Goal: Communication & Community: Answer question/provide support

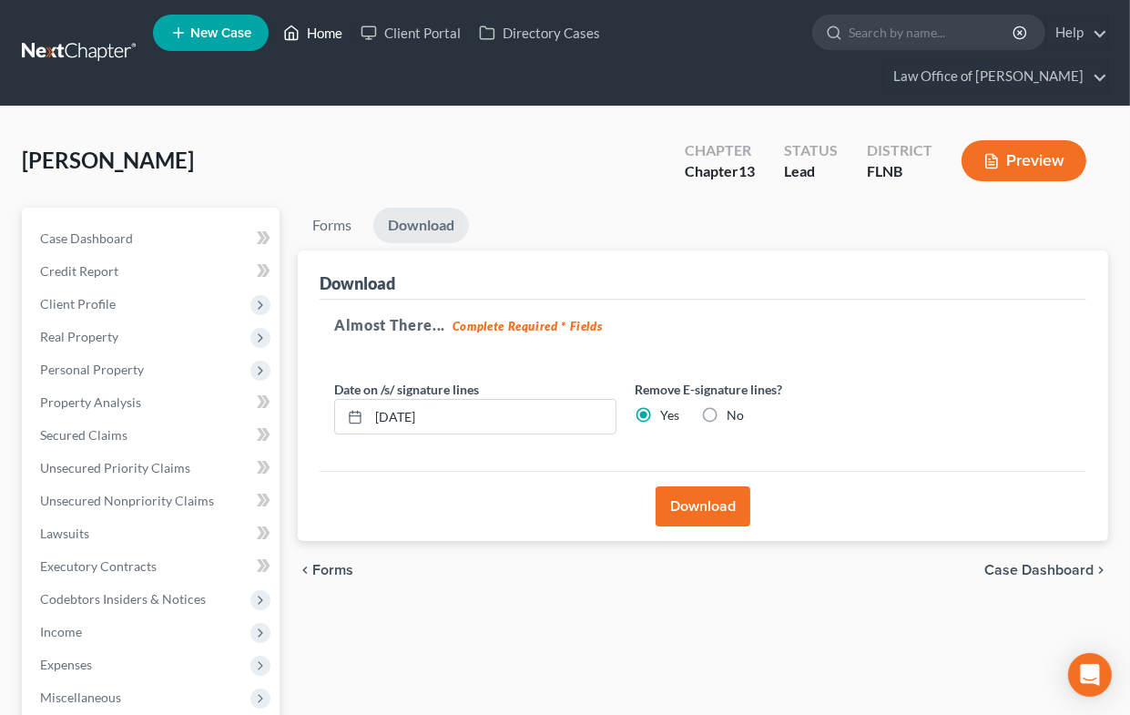
click at [310, 36] on link "Home" at bounding box center [312, 32] width 77 height 33
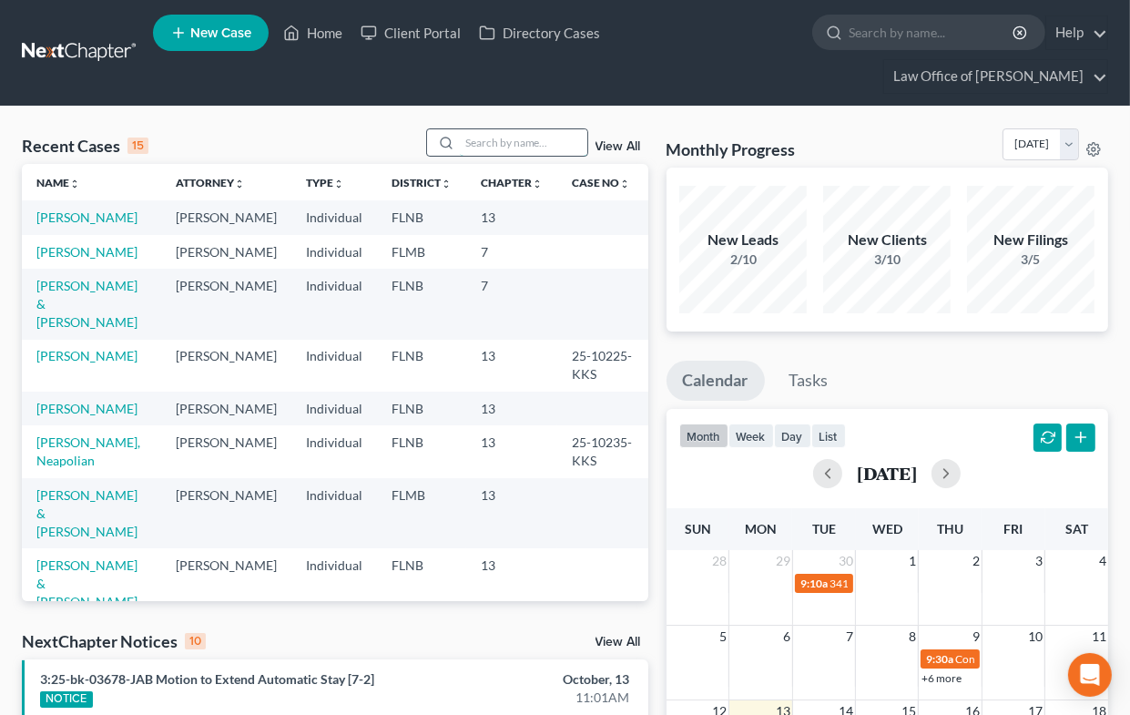
click at [486, 148] on input "search" at bounding box center [523, 142] width 127 height 26
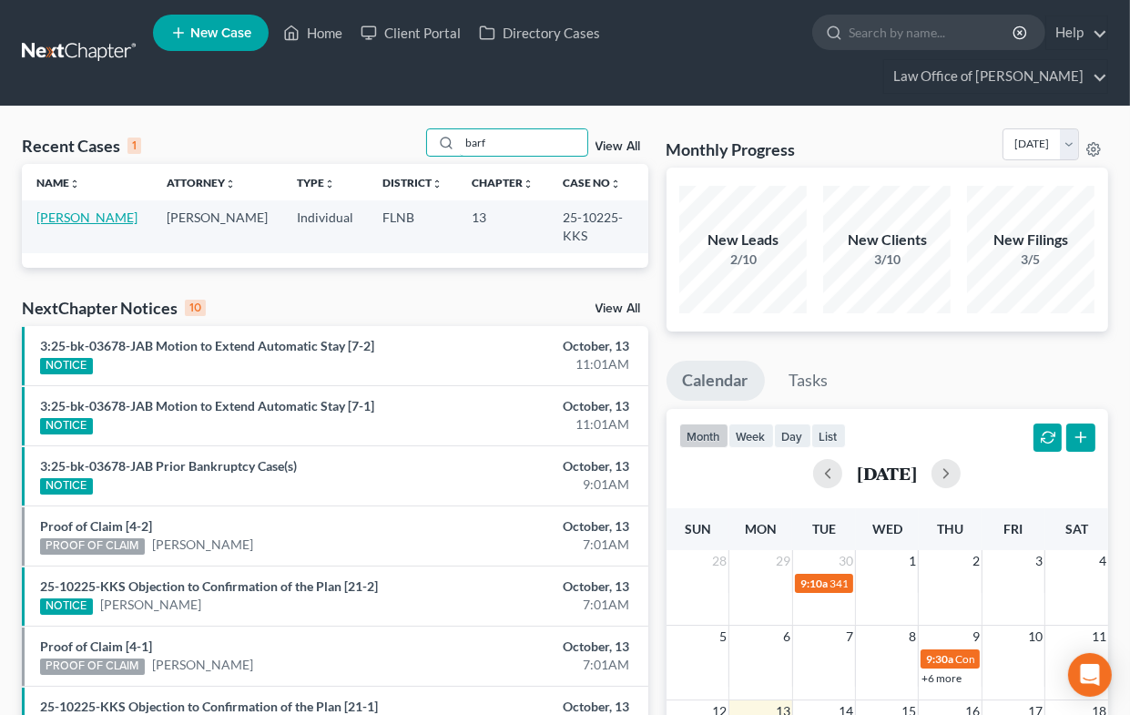
type input "barf"
click at [60, 216] on link "[PERSON_NAME]" at bounding box center [86, 216] width 101 height 15
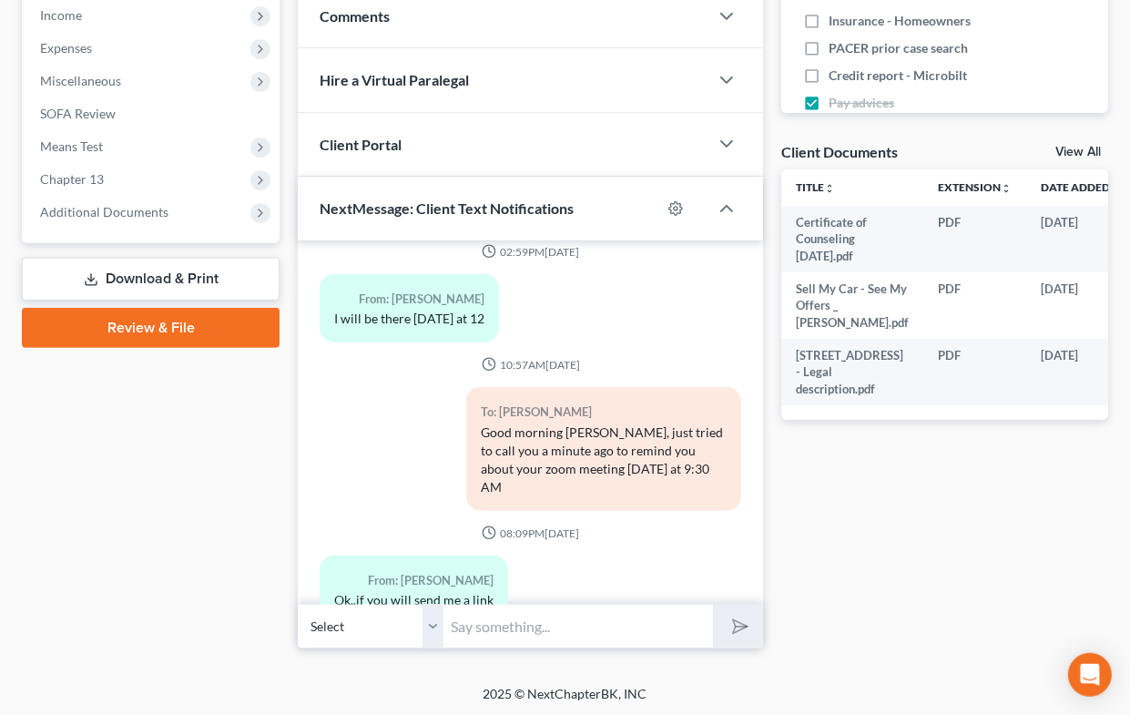
scroll to position [617, 0]
click at [466, 309] on div "I will be there [DATE] at 12" at bounding box center [409, 318] width 150 height 18
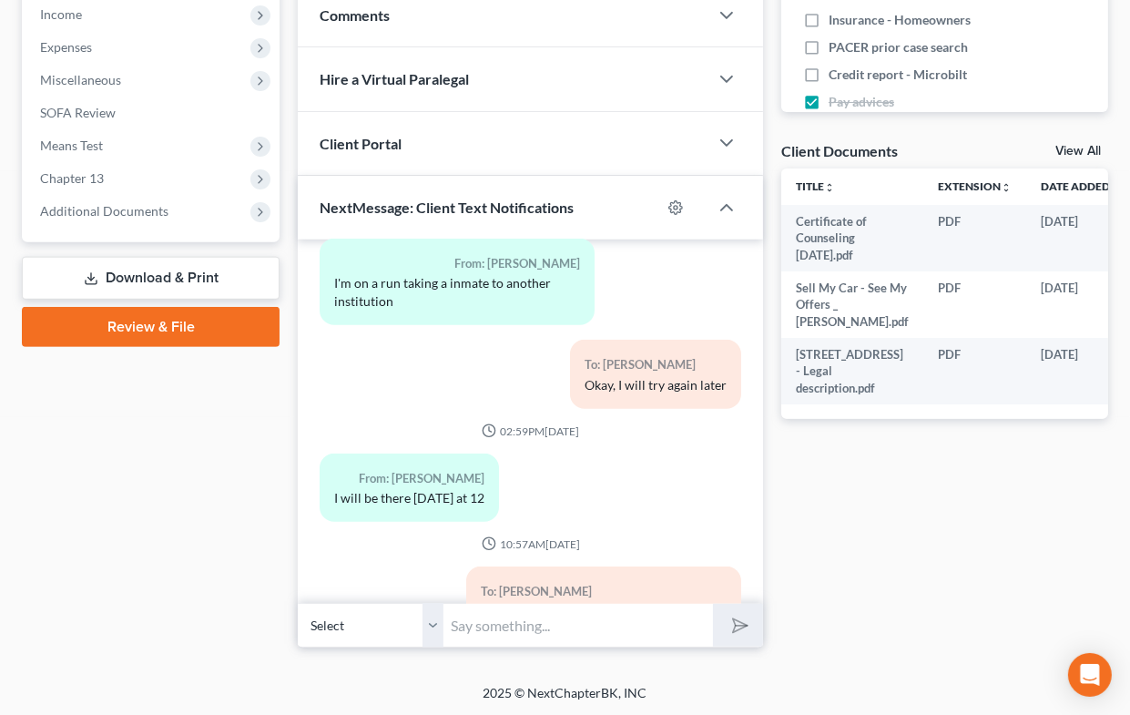
scroll to position [1423, 0]
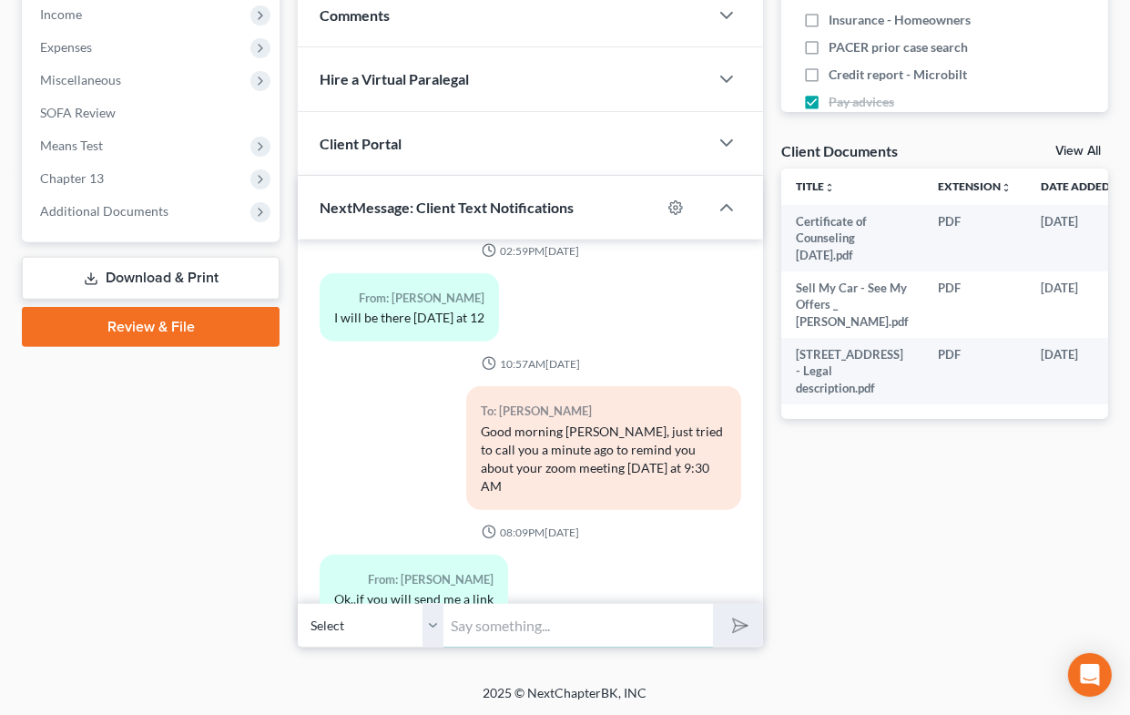
click at [529, 619] on input "text" at bounding box center [577, 625] width 269 height 45
type input "The direct link is"
click at [729, 625] on icon "submit" at bounding box center [736, 625] width 25 height 25
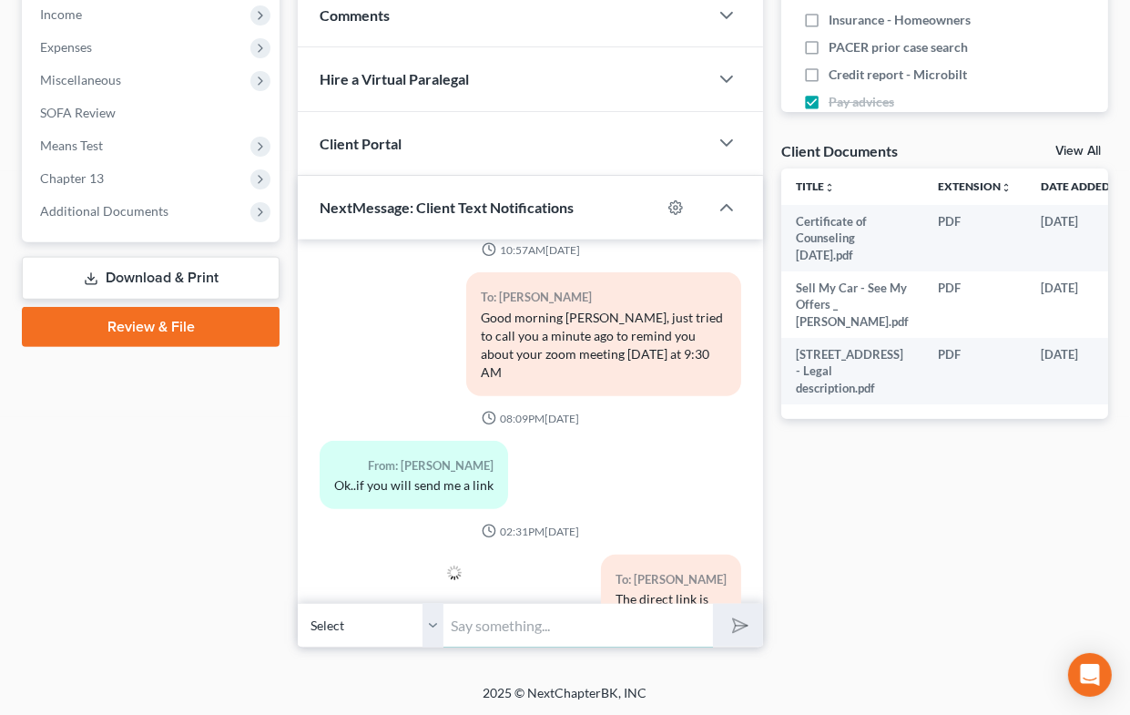
click at [612, 636] on input "text" at bounding box center [577, 625] width 269 height 45
paste input "[URL][DOMAIN_NAME][SECURITY_DATA]"
type input "[URL][DOMAIN_NAME][SECURITY_DATA]"
click at [729, 624] on icon "submit" at bounding box center [736, 625] width 25 height 25
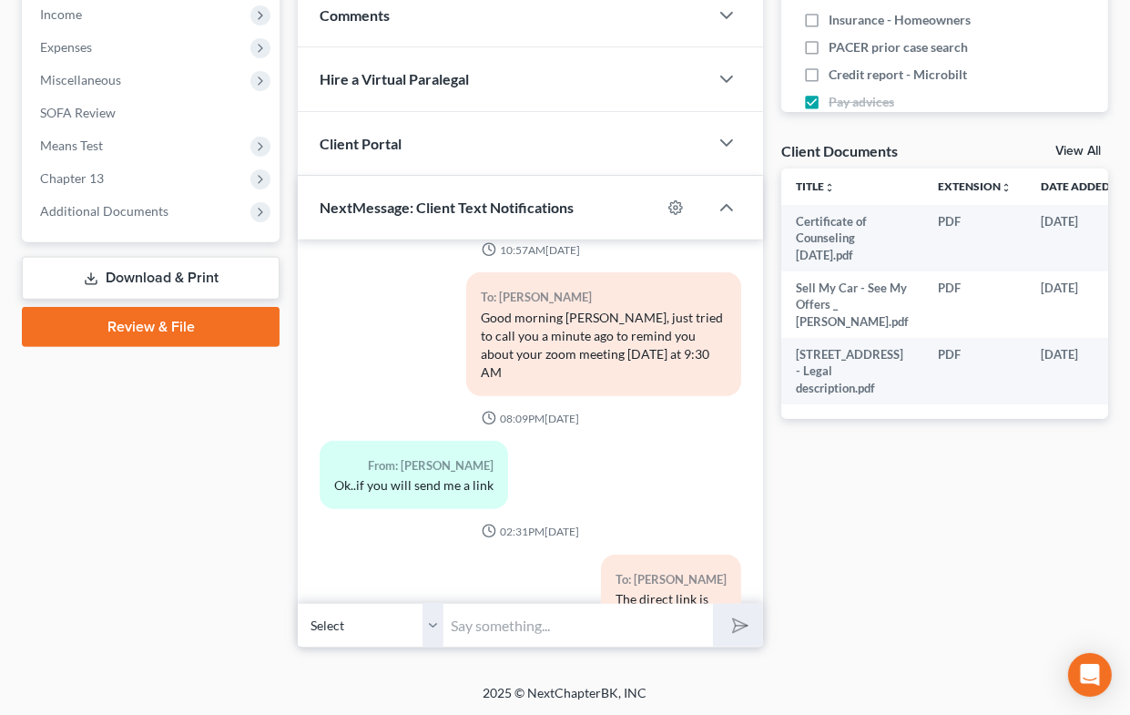
scroll to position [1639, 0]
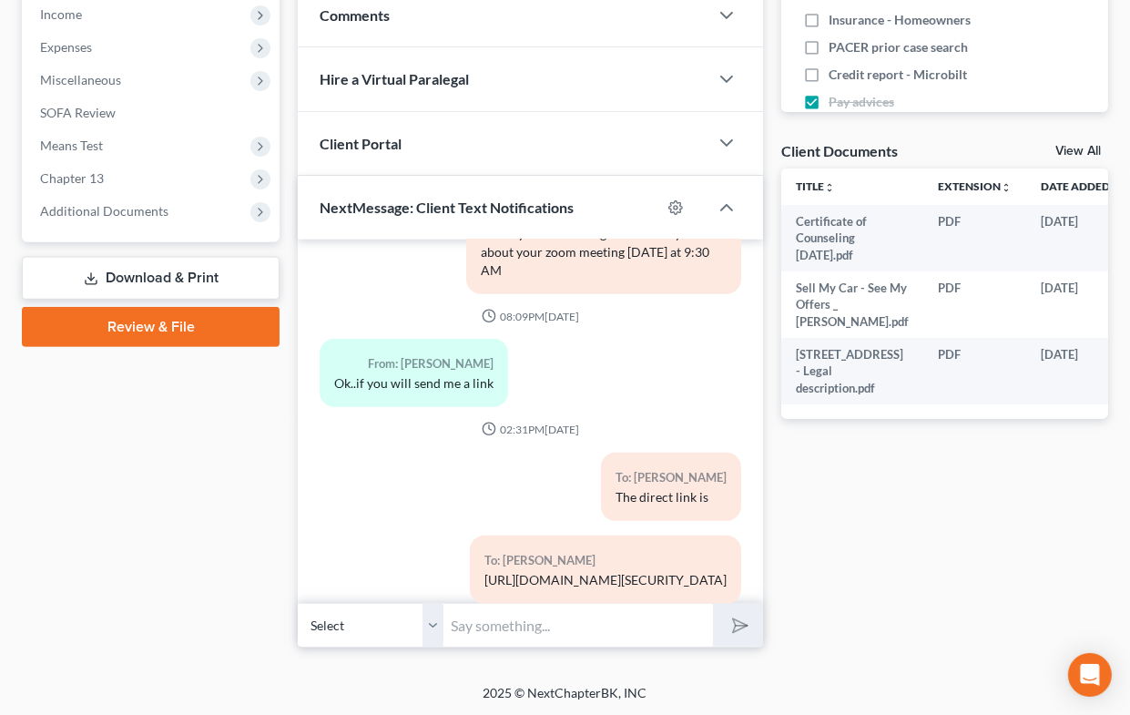
click at [379, 147] on span "Client Portal" at bounding box center [361, 143] width 82 height 17
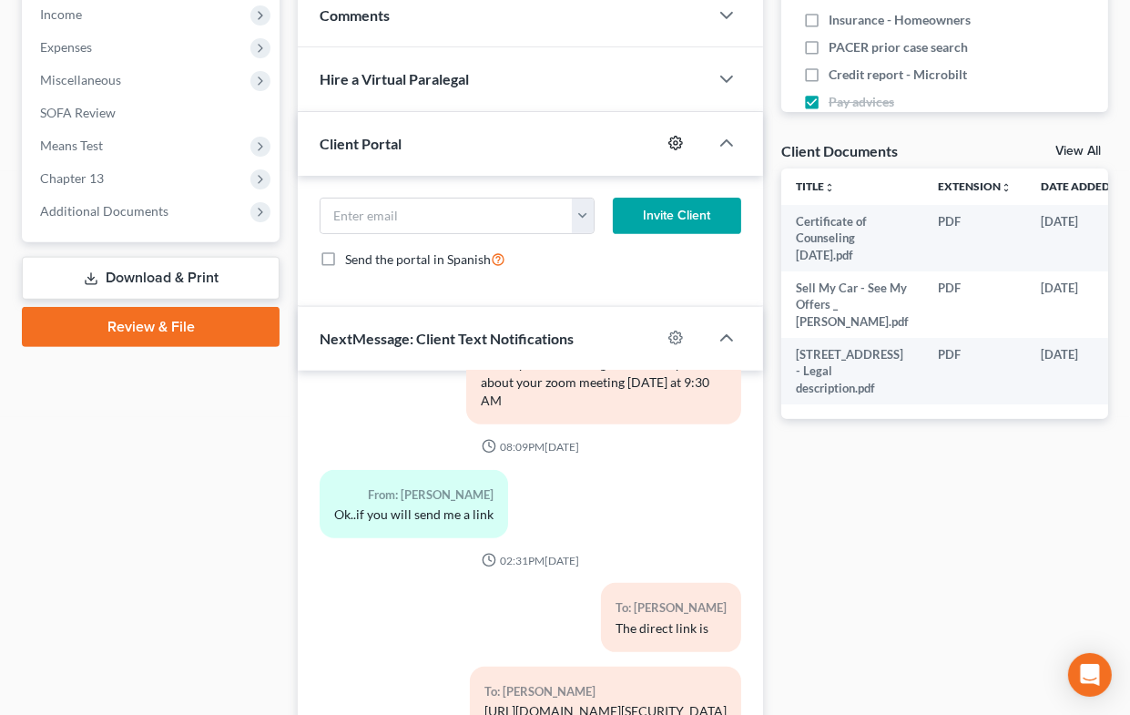
click at [677, 141] on circle "button" at bounding box center [676, 143] width 4 height 4
select select "1"
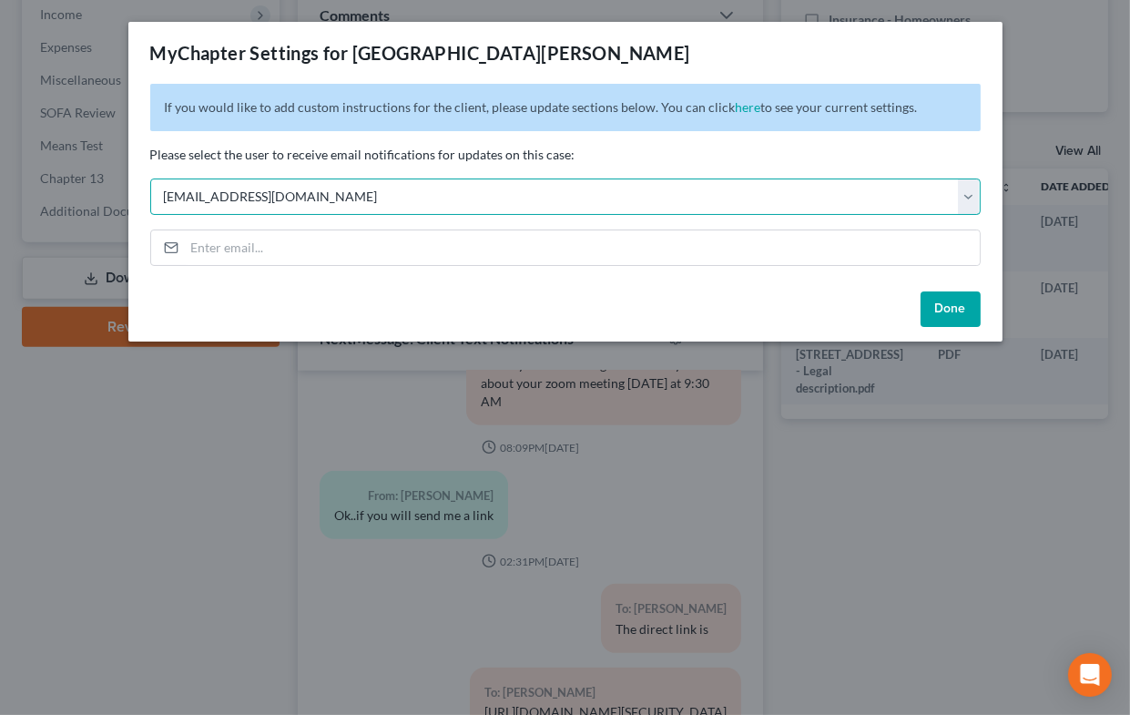
click at [626, 198] on select "Select [PERSON_NAME][EMAIL_ADDRESS][DOMAIN_NAME] [EMAIL_ADDRESS][DOMAIN_NAME]" at bounding box center [565, 196] width 830 height 36
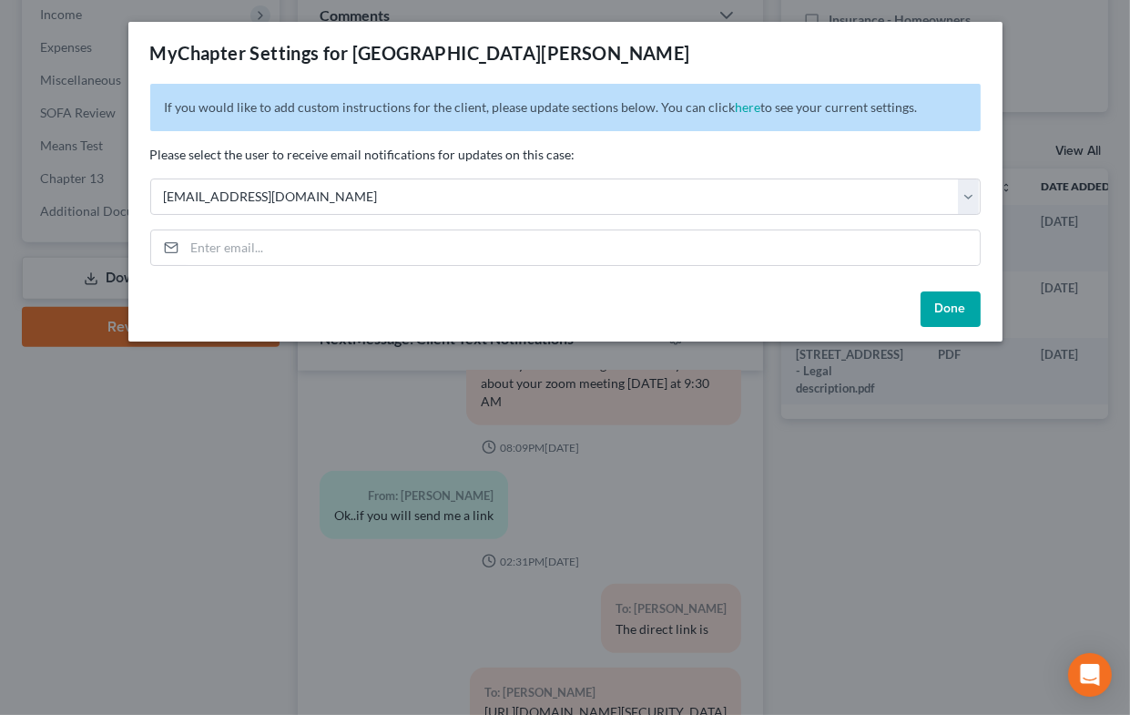
click at [937, 309] on button "Done" at bounding box center [950, 309] width 60 height 36
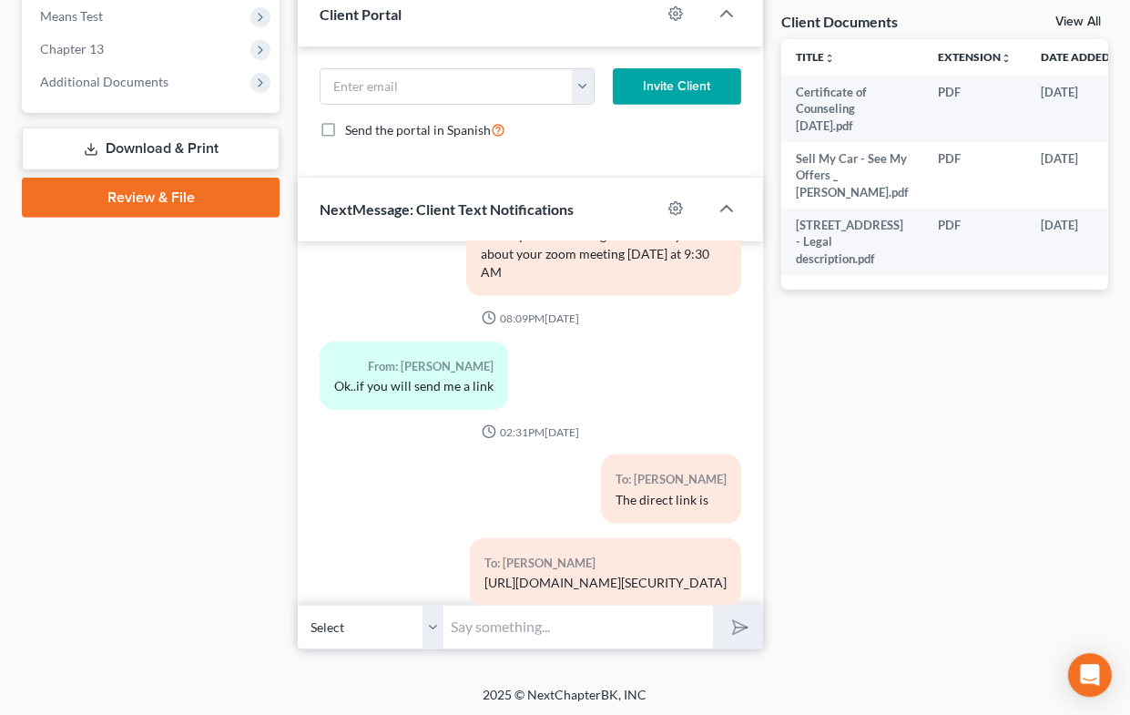
scroll to position [747, 0]
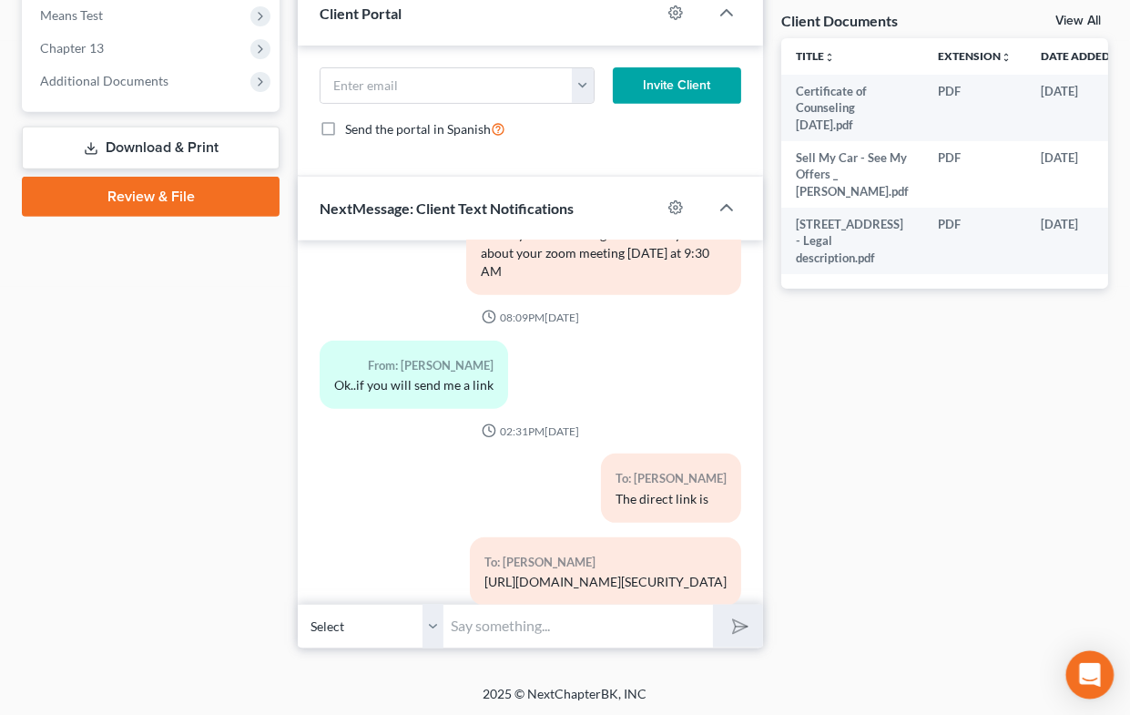
click at [1091, 674] on icon "Open Intercom Messenger" at bounding box center [1089, 675] width 21 height 24
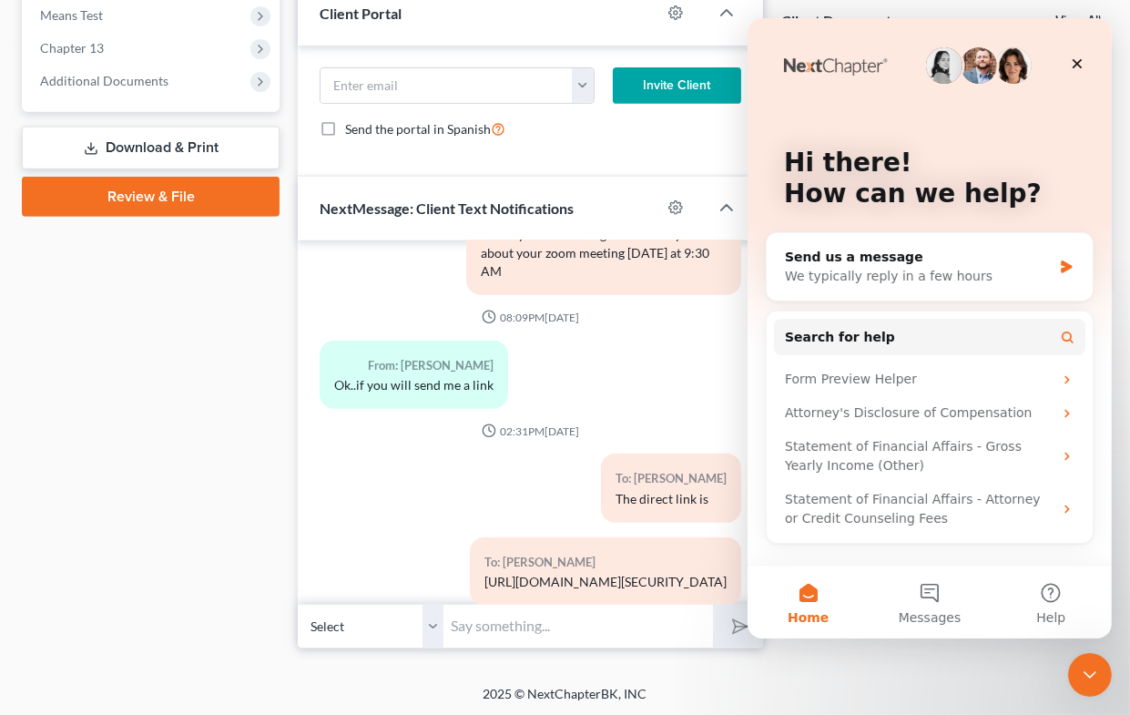
scroll to position [0, 0]
click at [1050, 593] on button "Help" at bounding box center [1050, 601] width 121 height 73
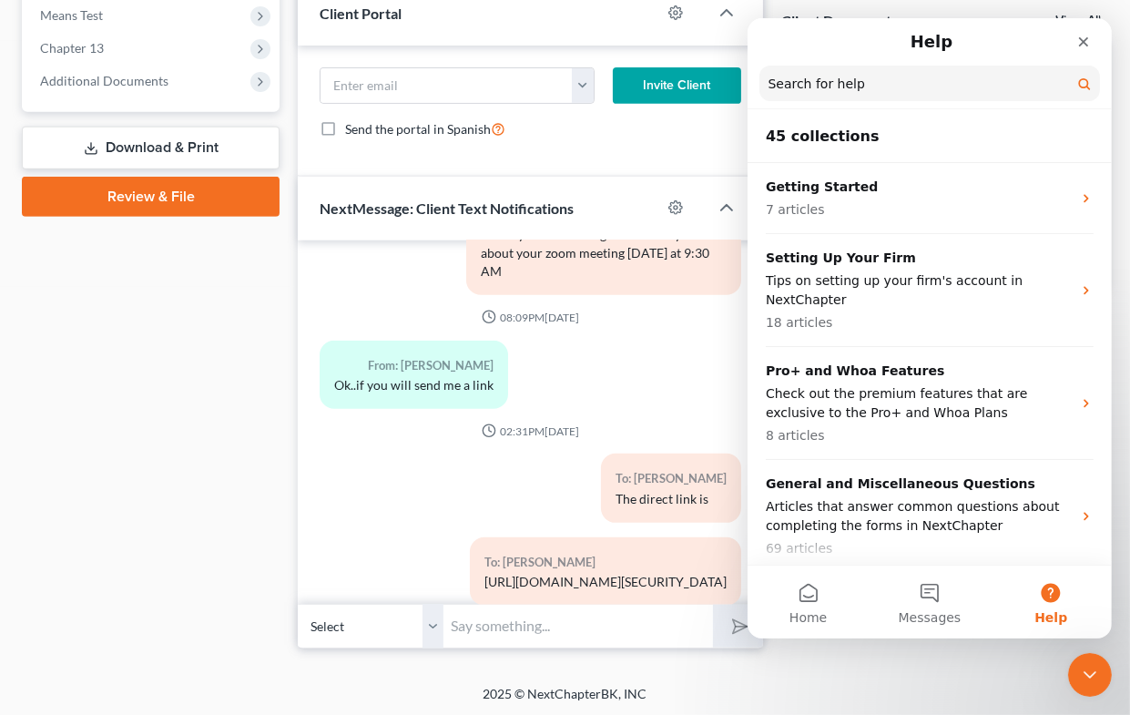
click at [852, 86] on input "Search for help" at bounding box center [928, 84] width 341 height 36
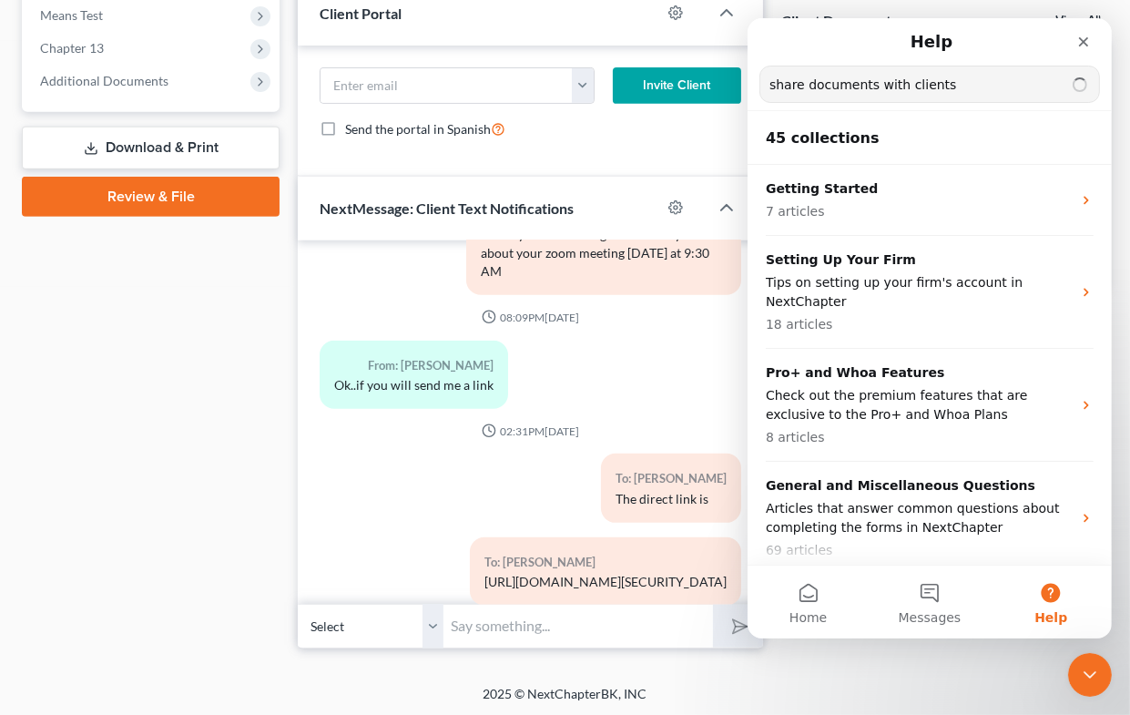
type input "share documents with clients"
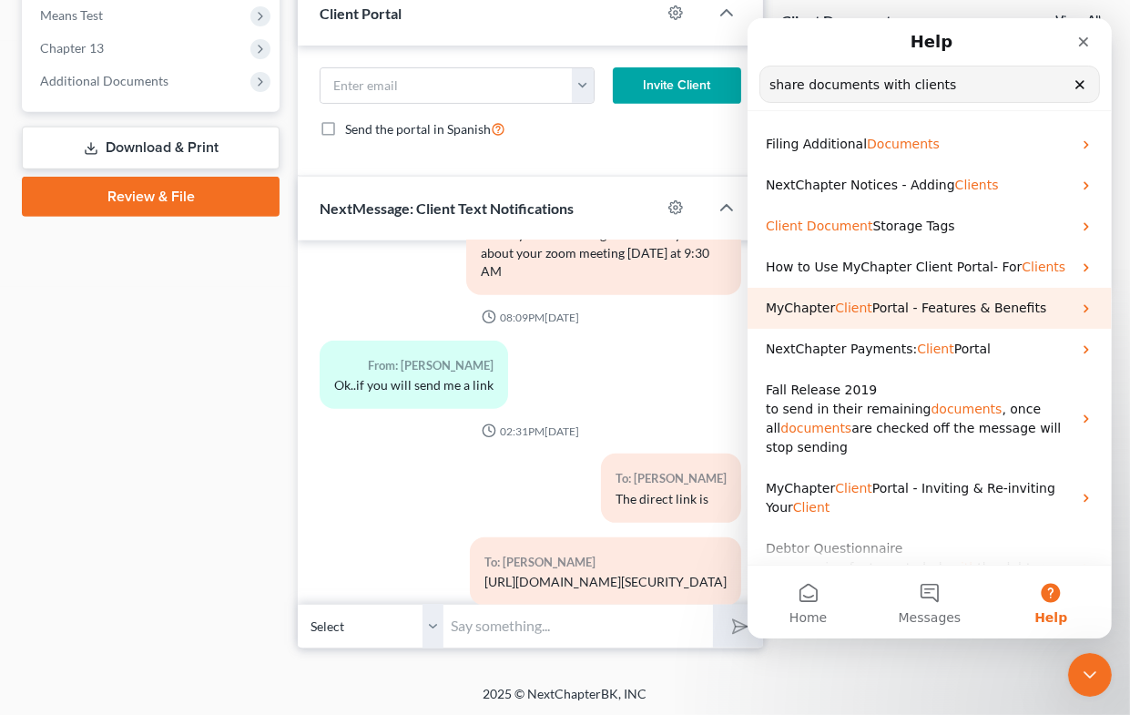
scroll to position [121, 0]
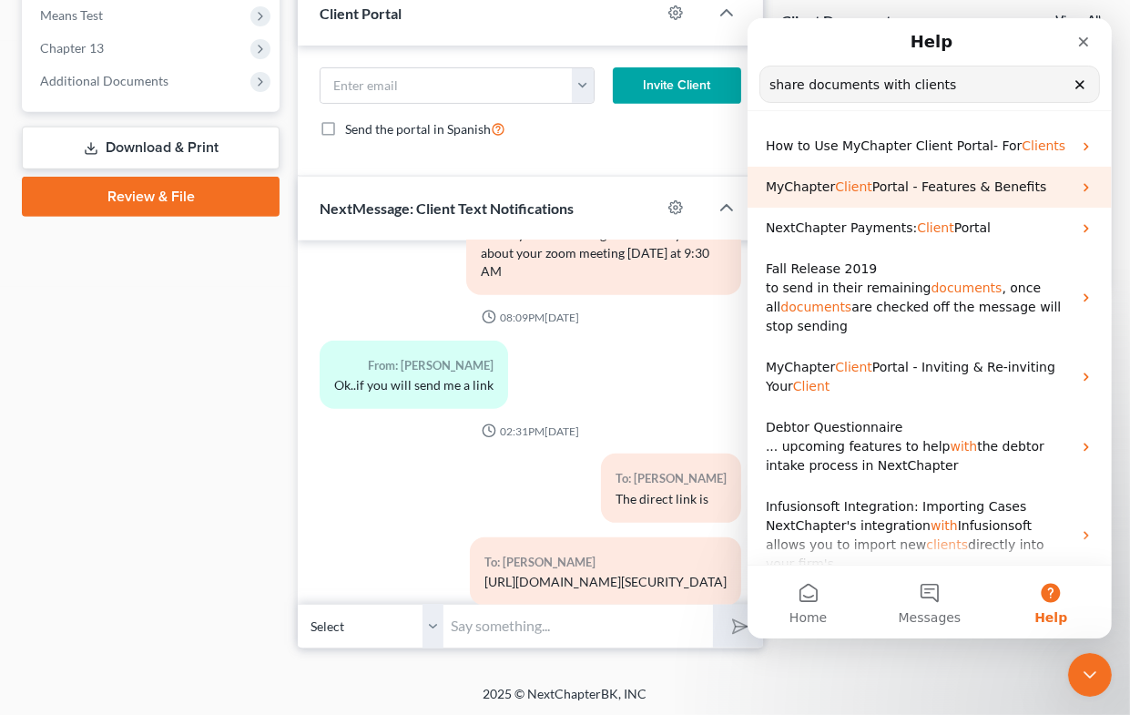
click at [939, 191] on span "Portal - Features & Benefits" at bounding box center [958, 186] width 175 height 15
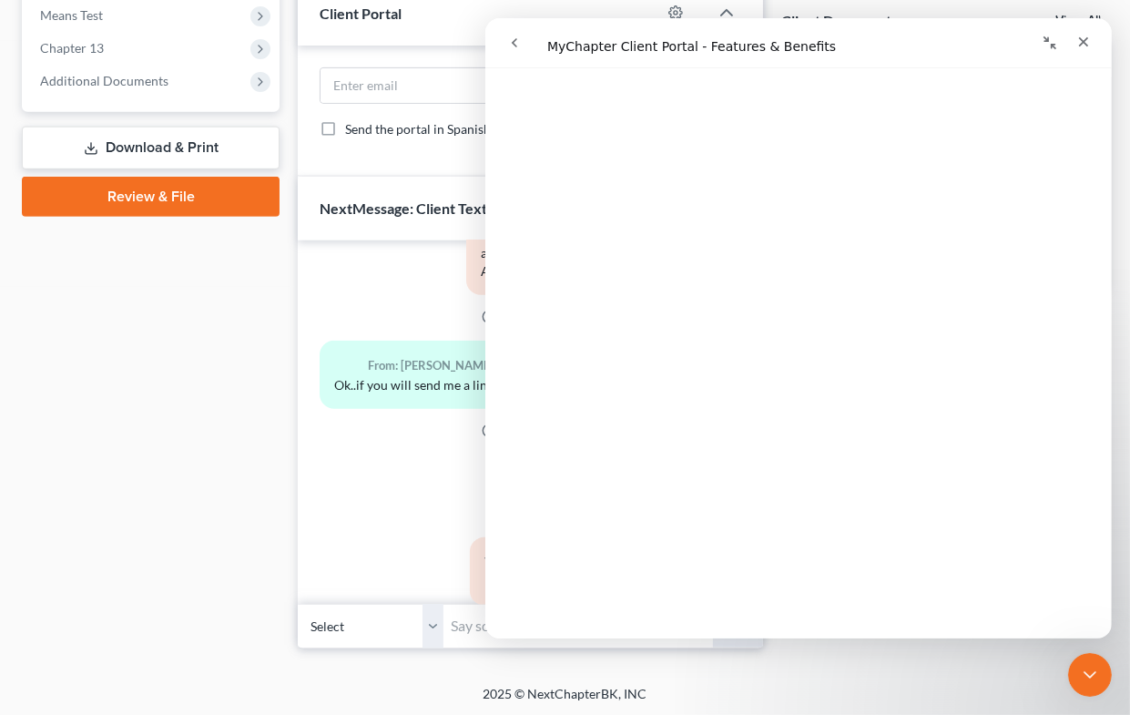
scroll to position [461, 0]
click at [68, 70] on span "Additional Documents" at bounding box center [152, 81] width 254 height 33
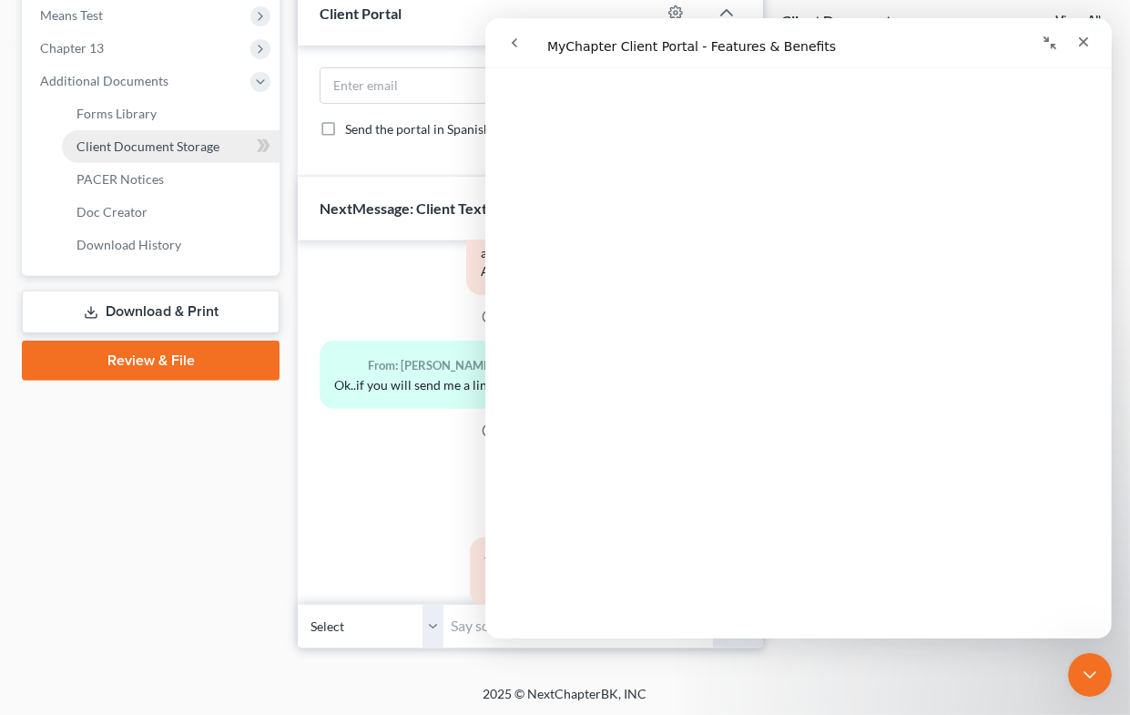
click at [100, 146] on span "Client Document Storage" at bounding box center [147, 145] width 143 height 15
select select "10"
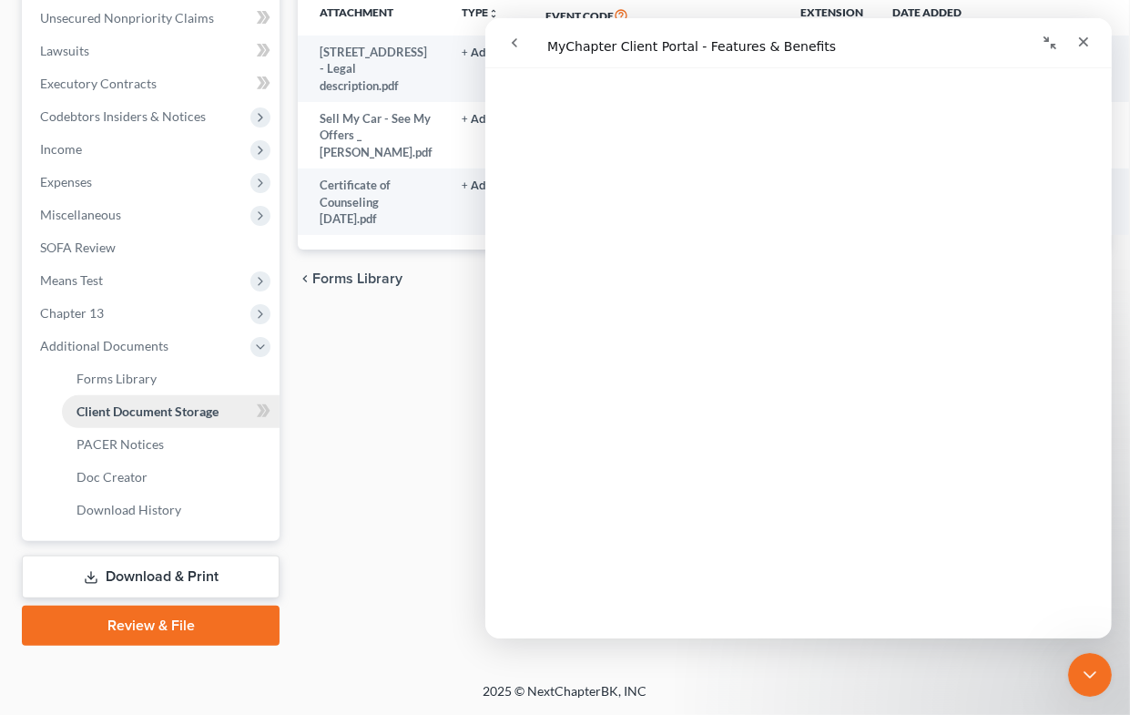
scroll to position [481, 0]
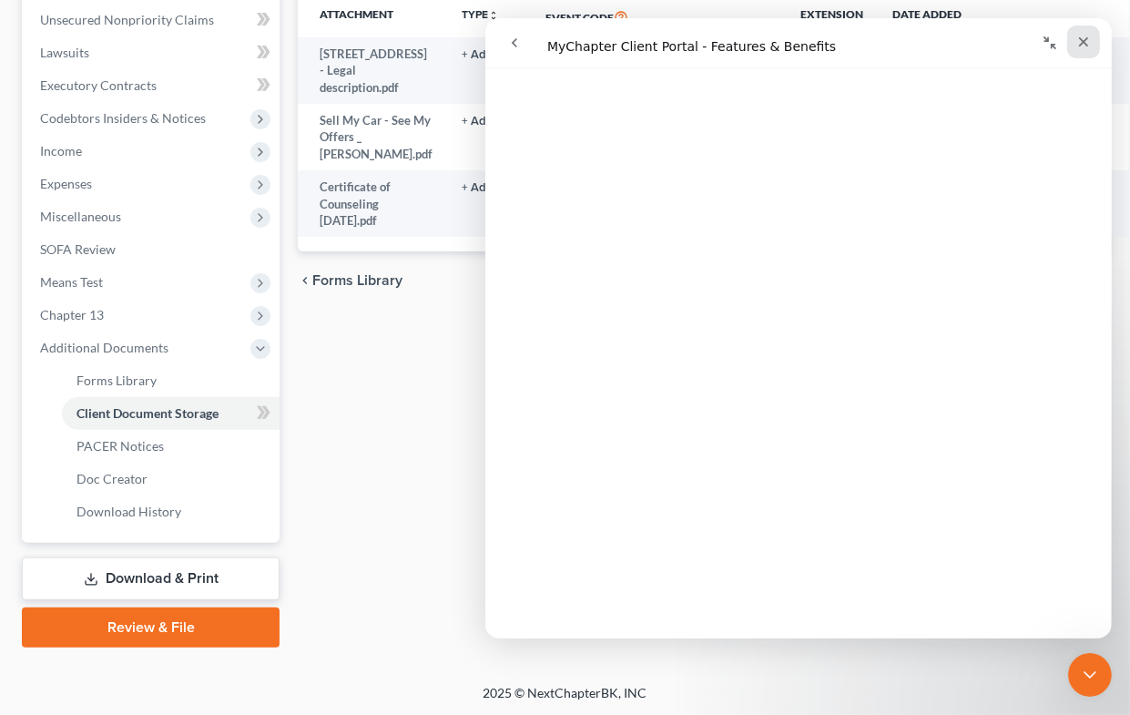
click at [1087, 46] on icon "Close" at bounding box center [1082, 42] width 15 height 15
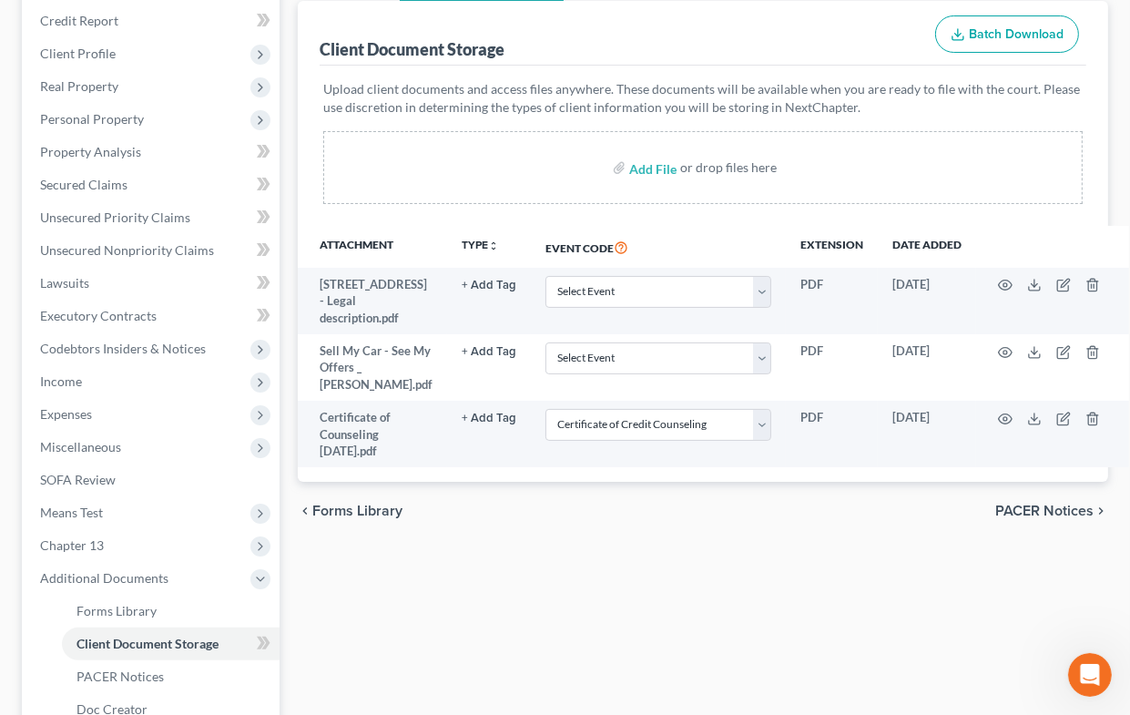
scroll to position [0, 0]
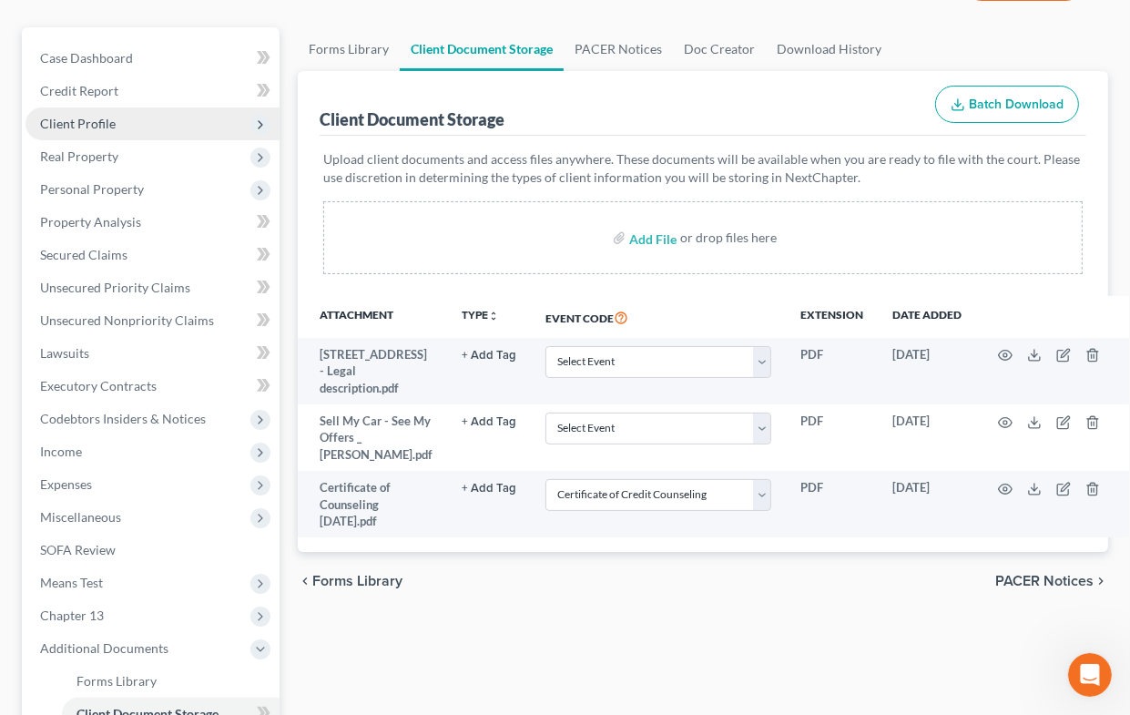
click at [100, 123] on span "Client Profile" at bounding box center [78, 123] width 76 height 15
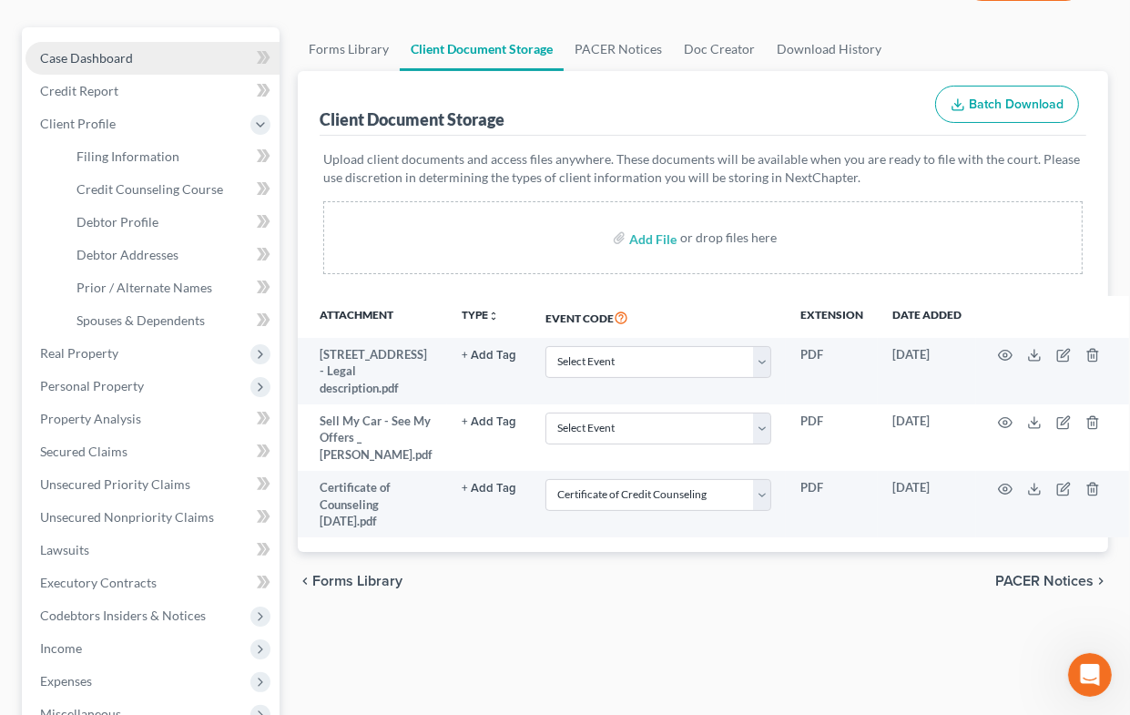
click at [94, 55] on span "Case Dashboard" at bounding box center [86, 57] width 93 height 15
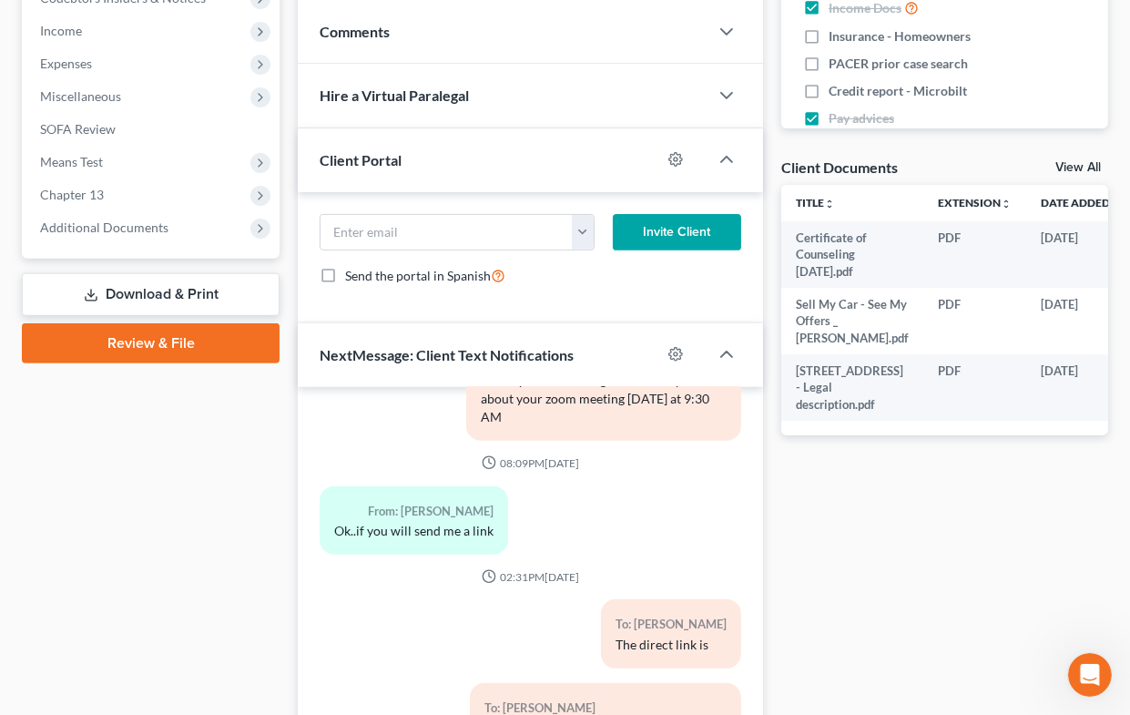
scroll to position [747, 0]
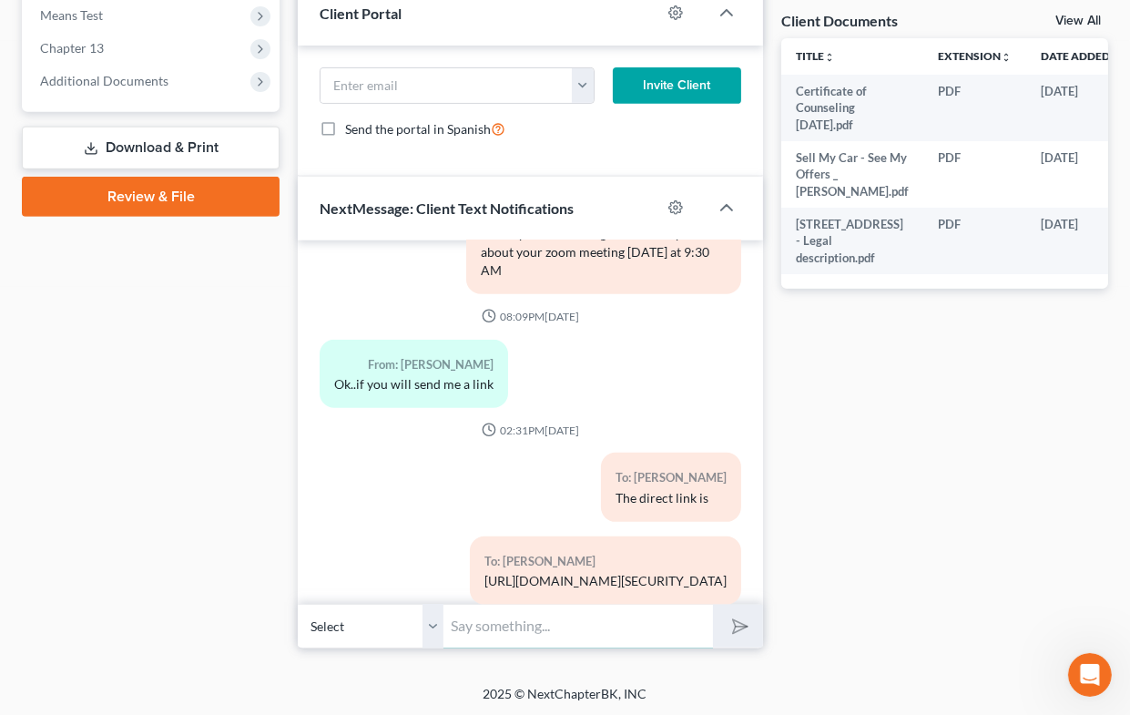
click at [516, 628] on input "text" at bounding box center [577, 626] width 269 height 45
click at [696, 626] on input "Your first plan payment of $2,600.00 was due" at bounding box center [577, 626] width 269 height 45
type input "Your first plan payment of $2,600.00 was due [DATE]. Did you send it in?"
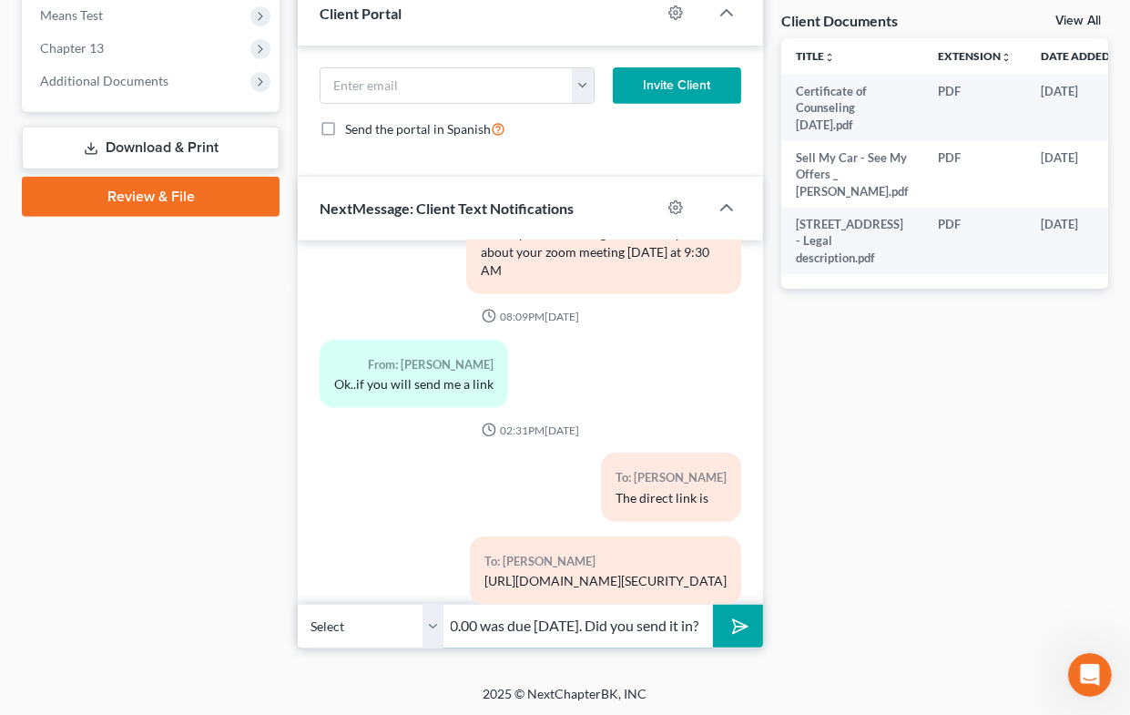
click at [713, 605] on button "submit" at bounding box center [738, 626] width 50 height 43
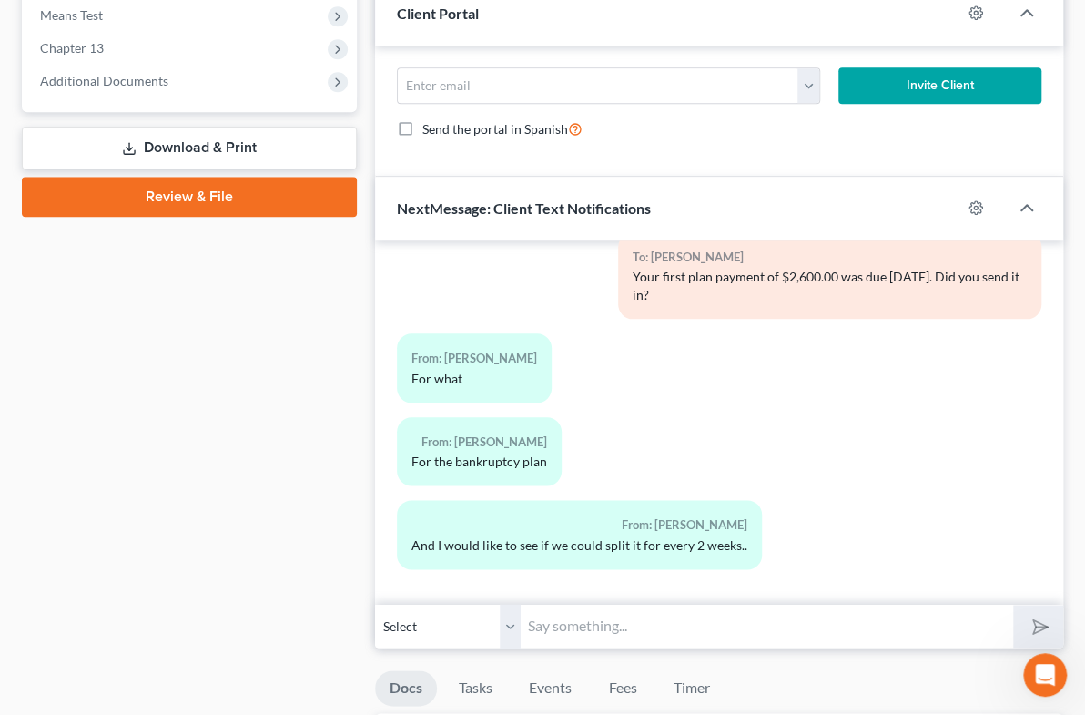
scroll to position [1844, 0]
click at [586, 622] on input "text" at bounding box center [767, 626] width 493 height 45
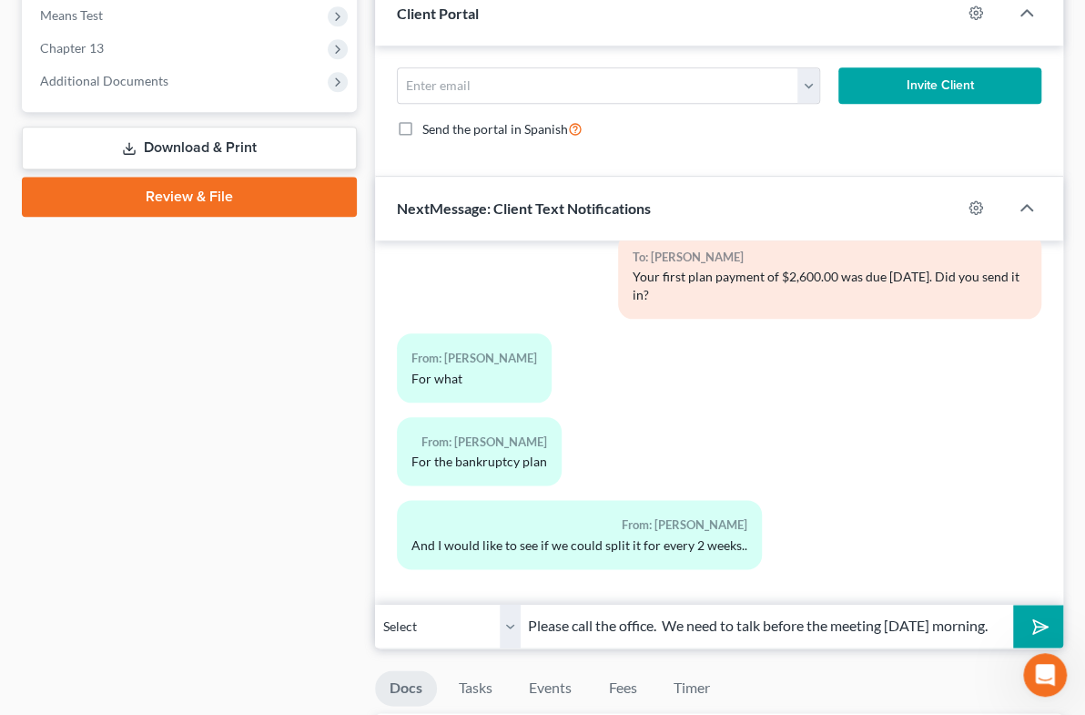
scroll to position [0, 16]
type input "Please call the office. We need to talk before the meeting [DATE] morning."
click at [1047, 617] on button "submit" at bounding box center [1038, 626] width 50 height 43
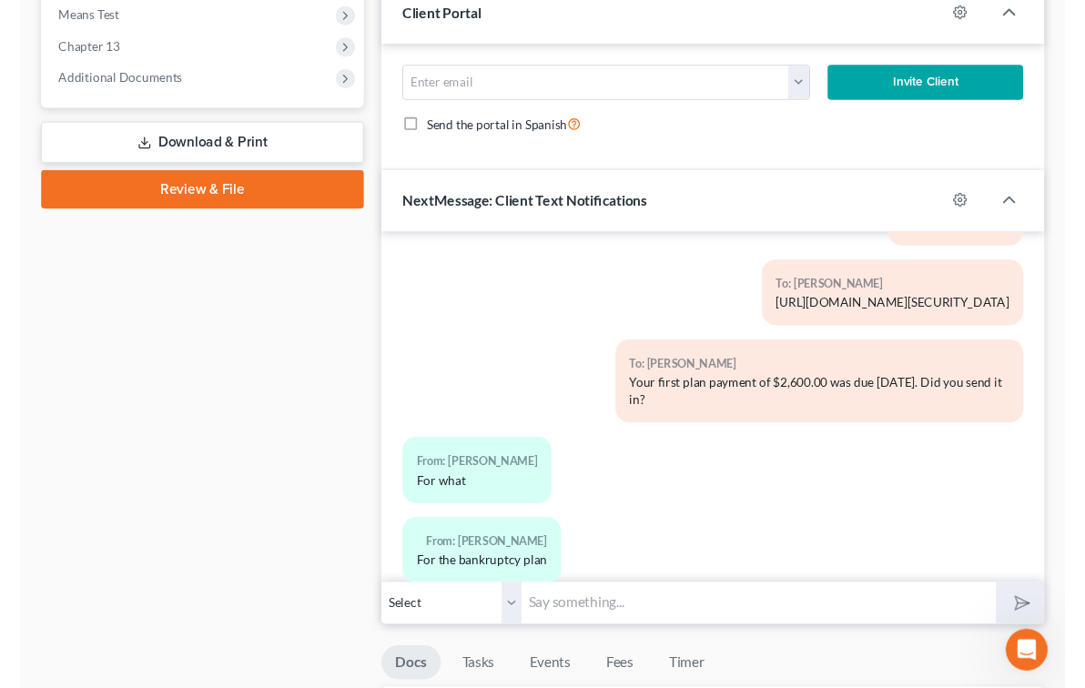
scroll to position [1976, 0]
